Goal: Transaction & Acquisition: Subscribe to service/newsletter

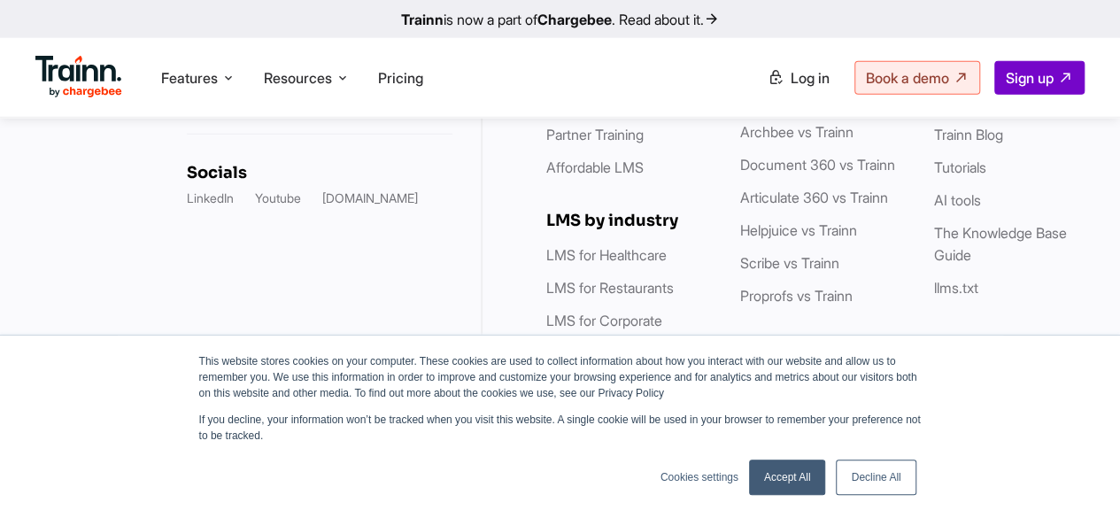
scroll to position [5672, 0]
click at [880, 488] on link "Decline All" at bounding box center [876, 477] width 80 height 35
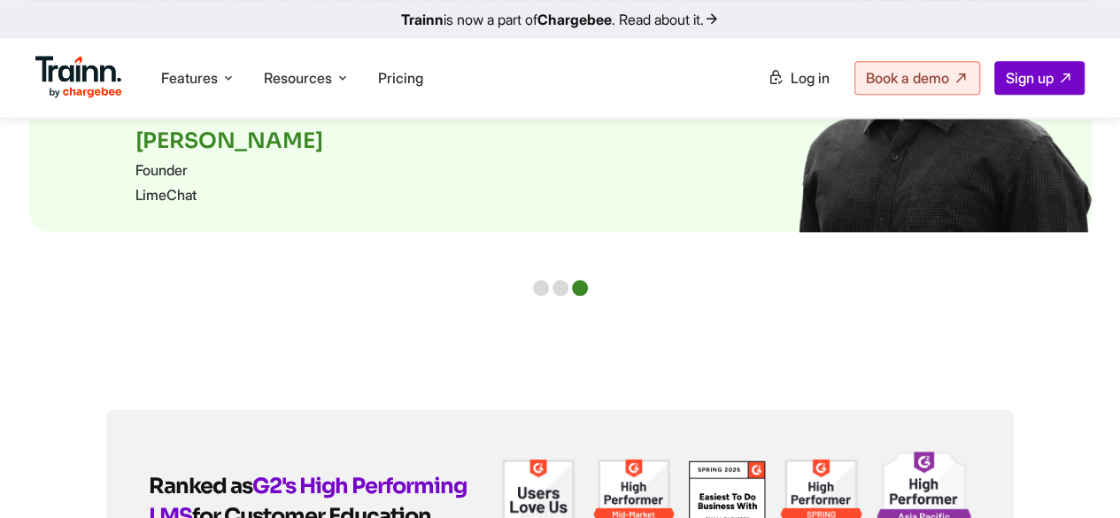
scroll to position [4330, 0]
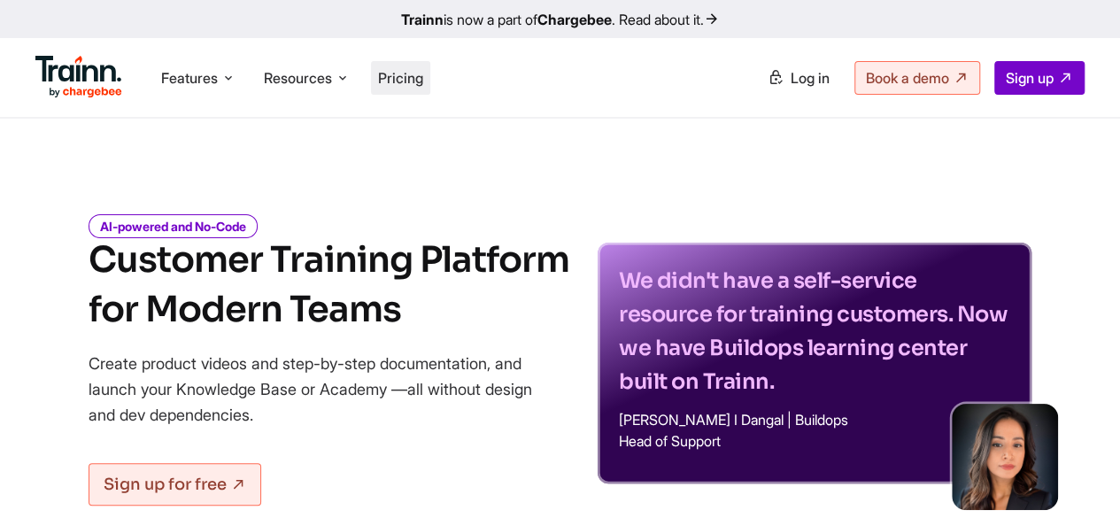
click at [415, 81] on span "Pricing" at bounding box center [400, 78] width 45 height 18
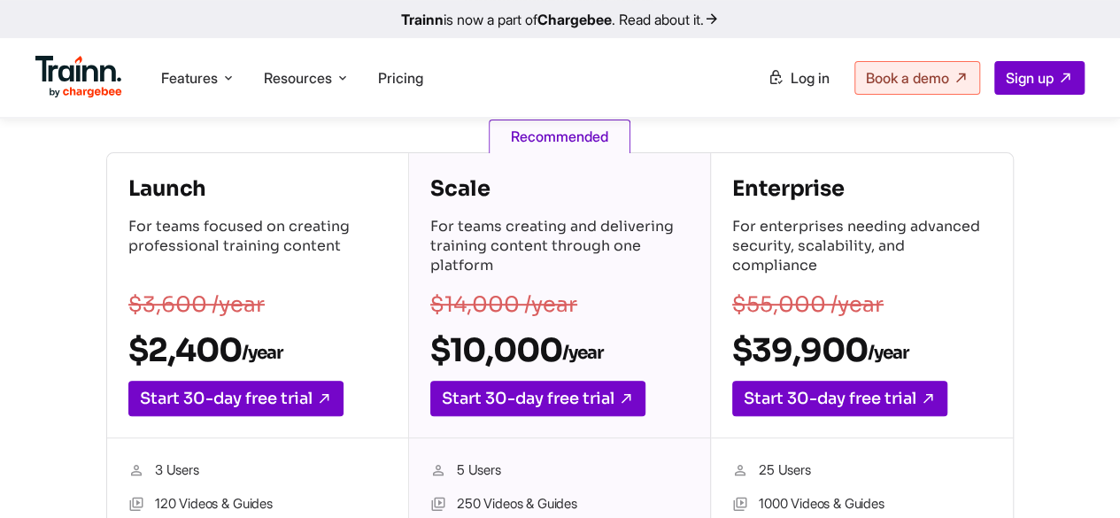
scroll to position [354, 0]
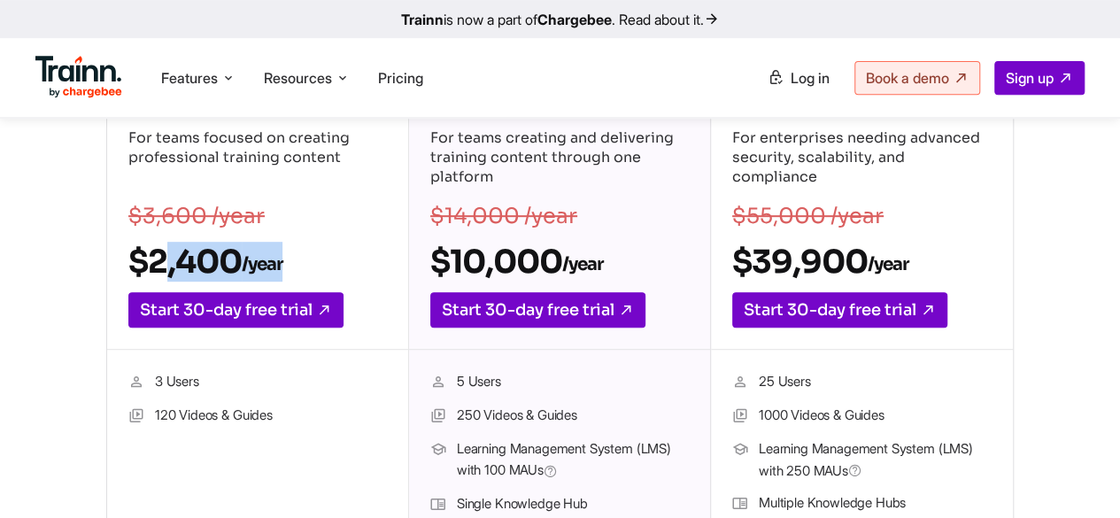
drag, startPoint x: 143, startPoint y: 277, endPoint x: 314, endPoint y: 263, distance: 171.5
click at [314, 263] on h2 "$2,400 /year" at bounding box center [257, 262] width 259 height 40
click at [221, 254] on h2 "$2,400 /year" at bounding box center [257, 262] width 259 height 40
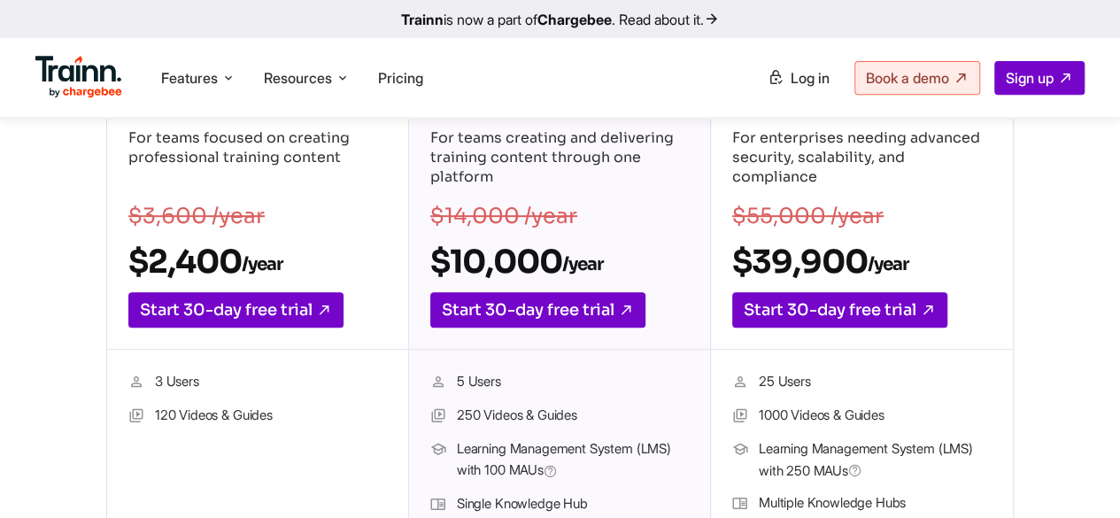
click at [292, 368] on div "3 Users 120 Videos & Guides" at bounding box center [257, 447] width 301 height 194
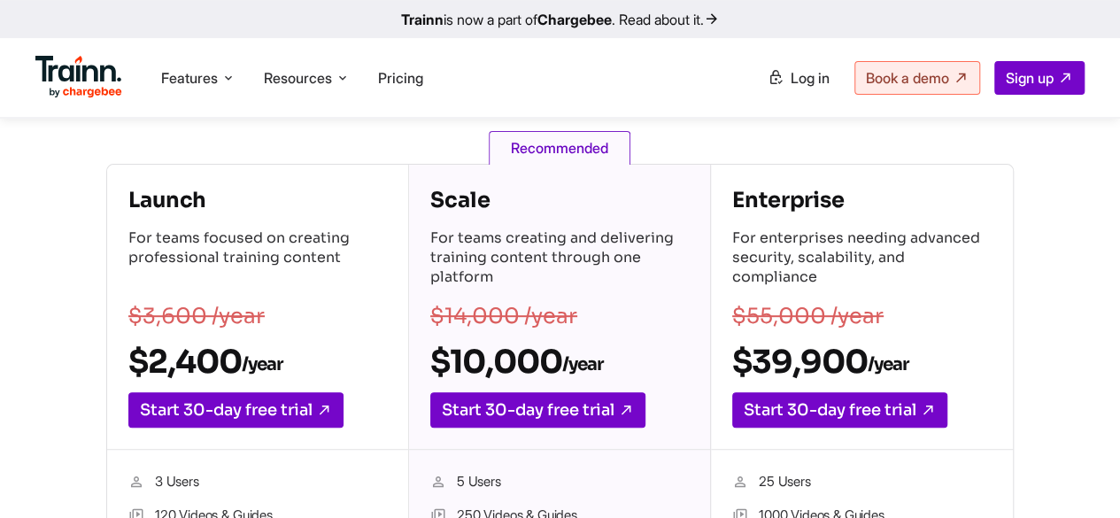
scroll to position [266, 0]
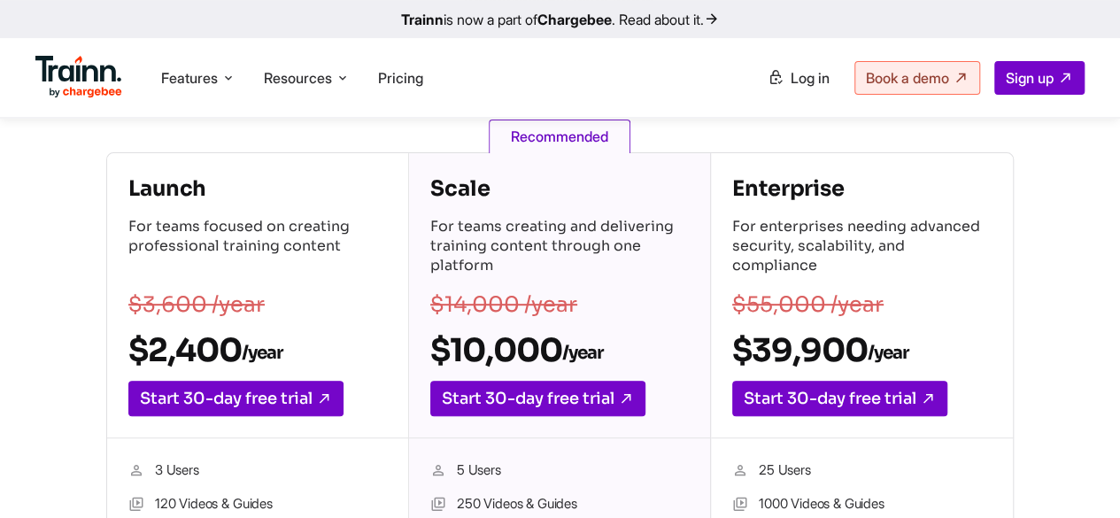
click at [165, 356] on h2 "$2,400 /year" at bounding box center [257, 350] width 259 height 40
click at [256, 350] on sub "/year" at bounding box center [262, 353] width 41 height 22
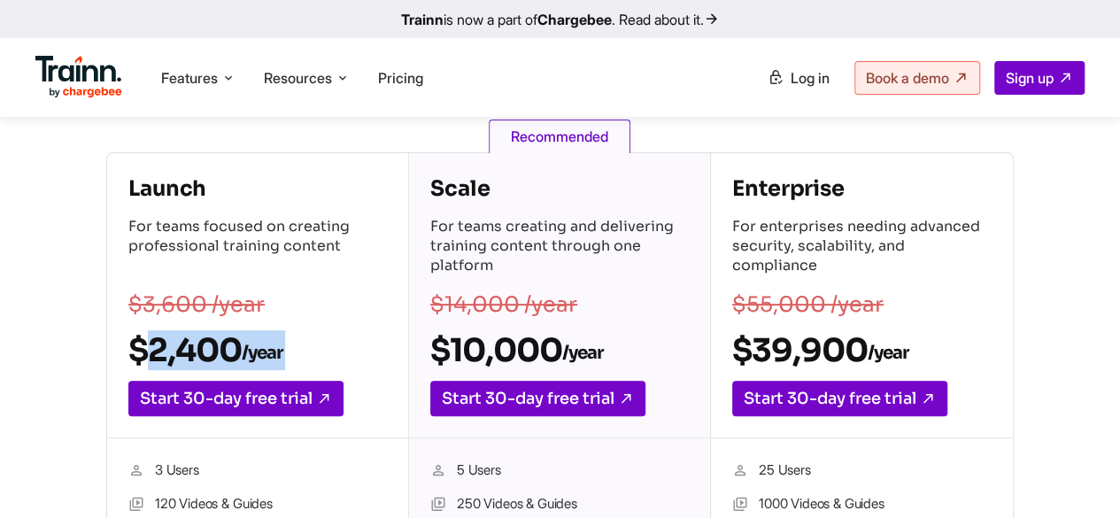
click at [256, 350] on sub "/year" at bounding box center [262, 353] width 41 height 22
click at [189, 366] on h2 "$2,400 /year" at bounding box center [257, 350] width 259 height 40
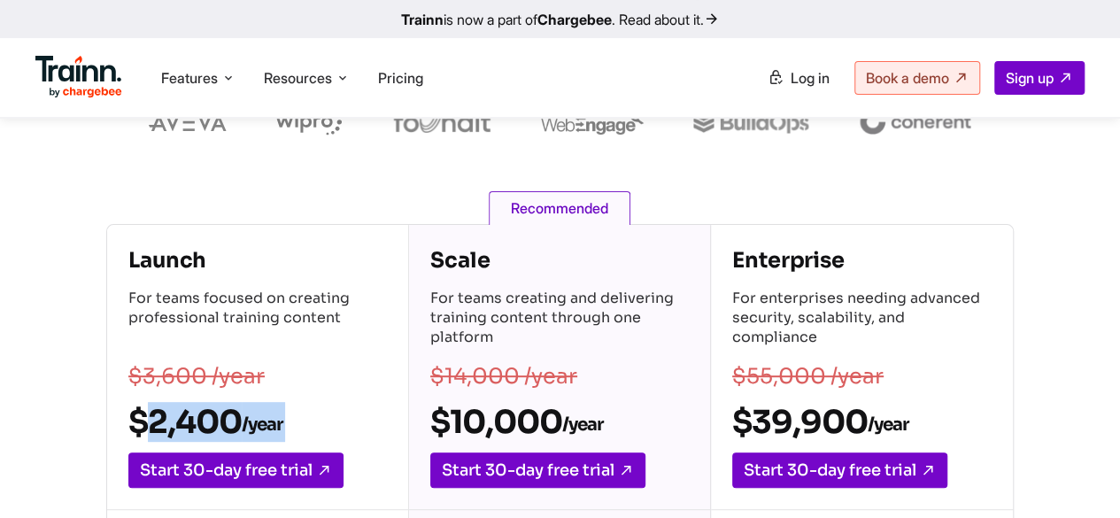
scroll to position [177, 0]
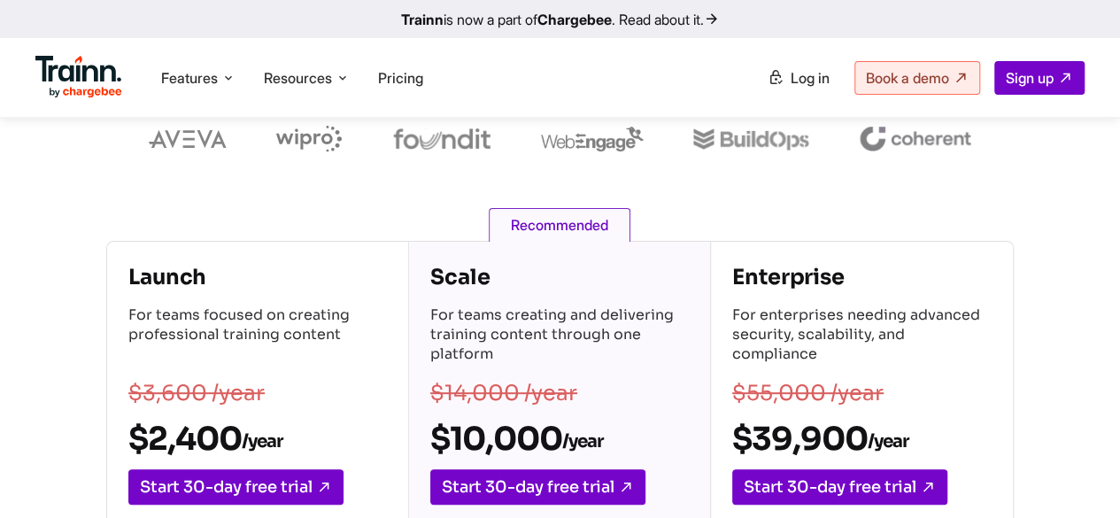
click at [507, 429] on h2 "$10,000 /year" at bounding box center [559, 439] width 259 height 40
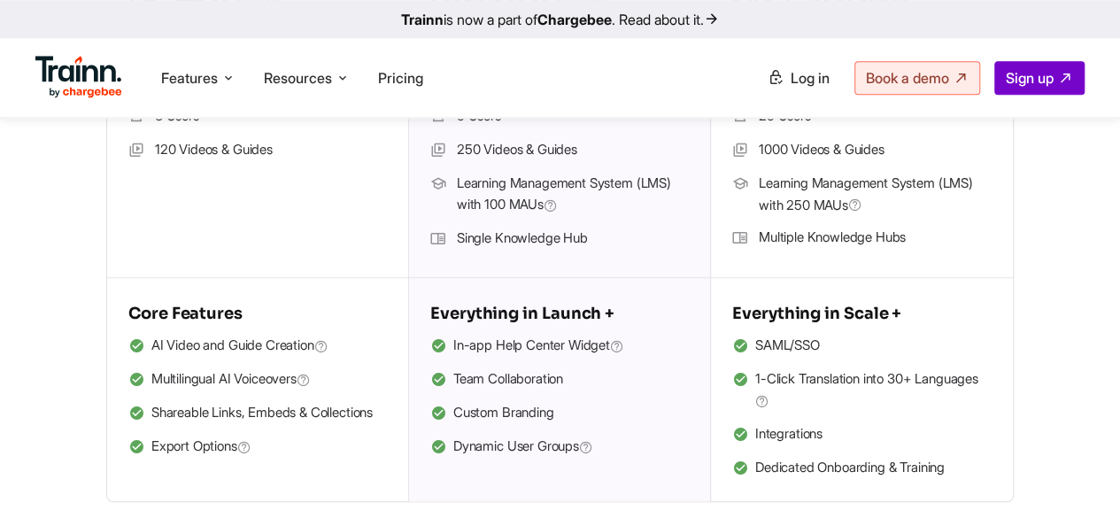
scroll to position [708, 0]
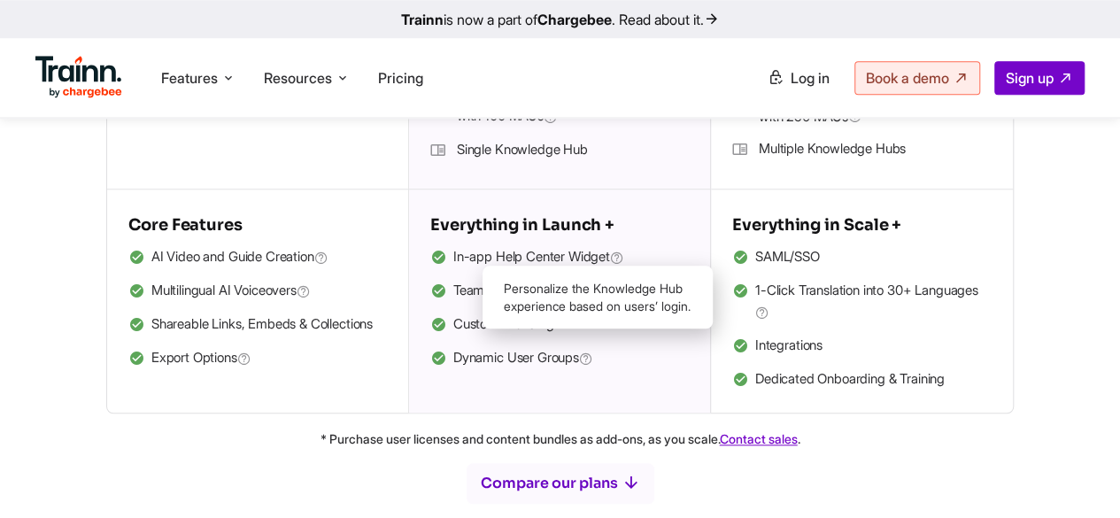
click at [593, 359] on icon at bounding box center [586, 359] width 14 height 17
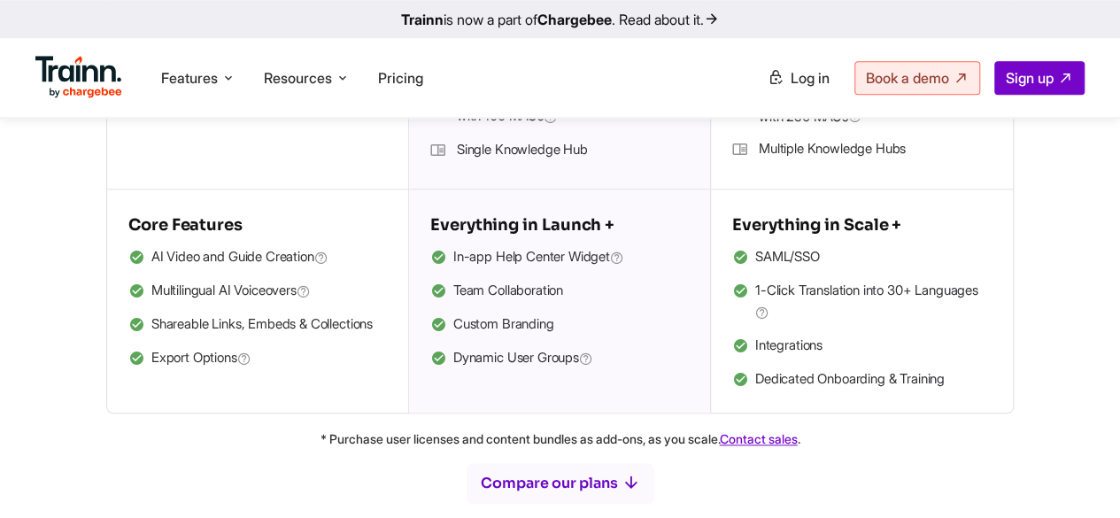
click at [593, 359] on icon at bounding box center [586, 359] width 14 height 17
click at [599, 380] on div "Everything in Launch + In-app Help Center Widget Team Collaboration Custom Bran…" at bounding box center [559, 290] width 301 height 202
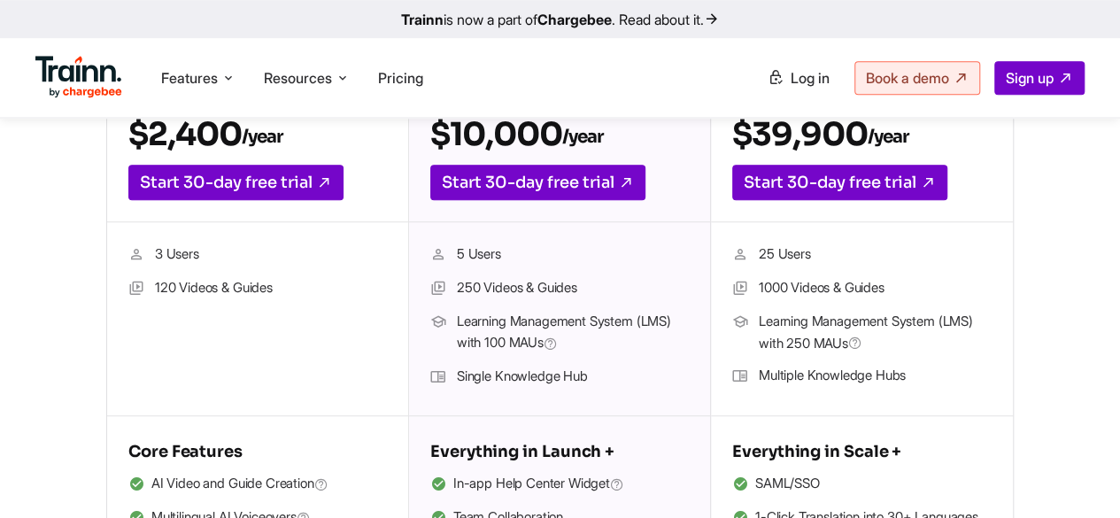
scroll to position [354, 0]
